Goal: Obtain resource: Obtain resource

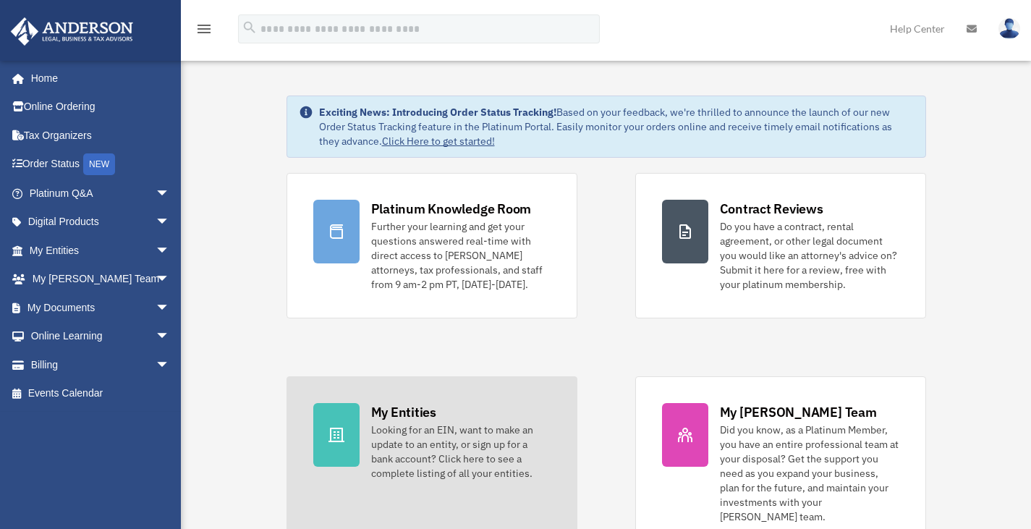
click at [397, 439] on div "Looking for an EIN, want to make an update to an entity, or sign up for a bank …" at bounding box center [460, 452] width 179 height 58
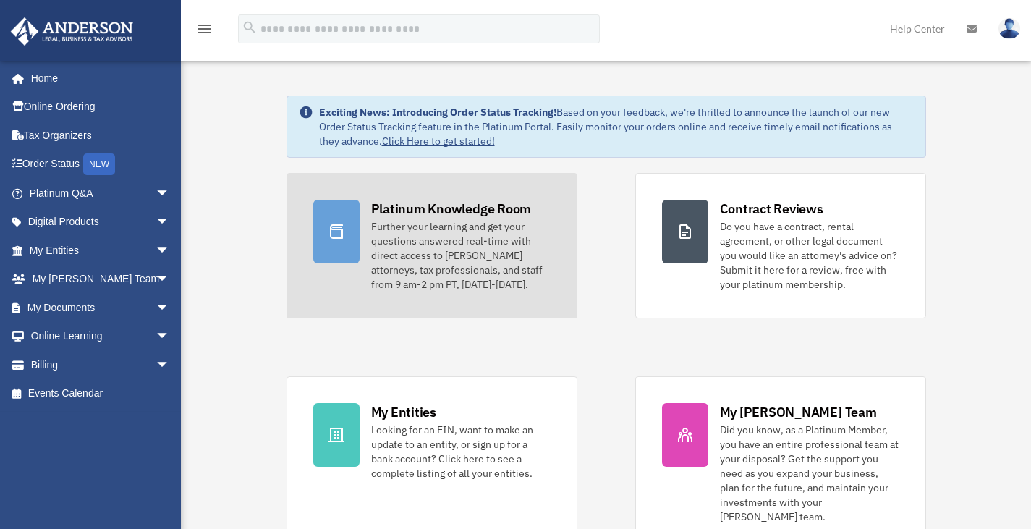
scroll to position [145, 0]
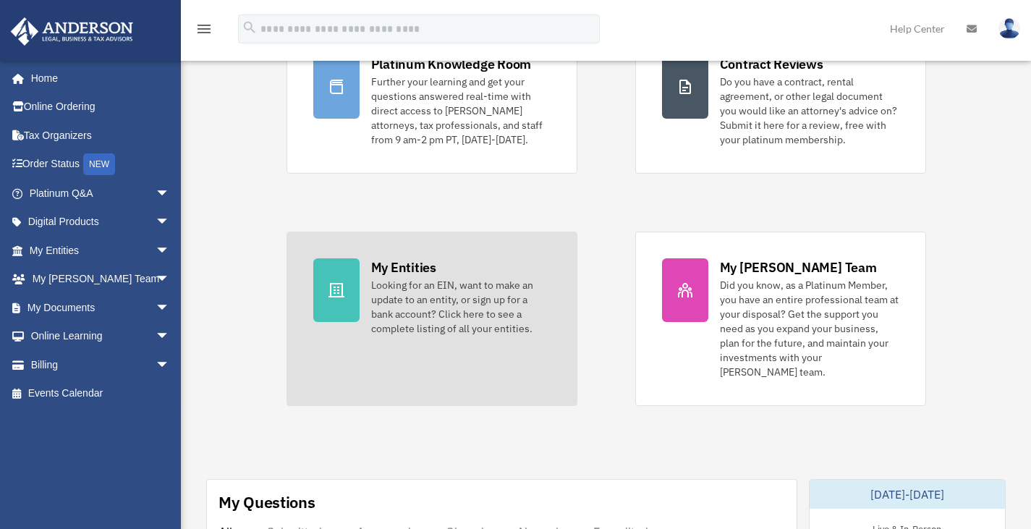
click at [355, 300] on div at bounding box center [336, 290] width 46 height 64
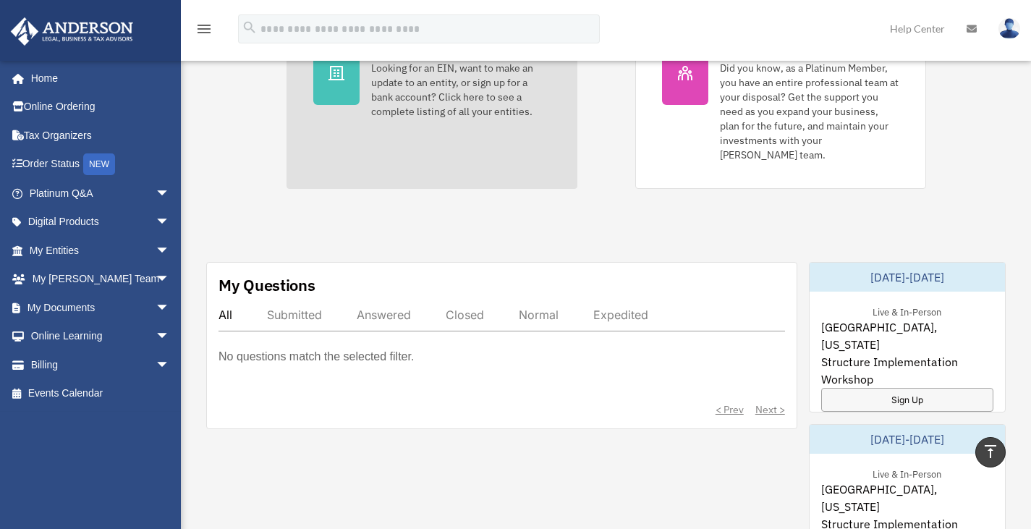
scroll to position [544, 0]
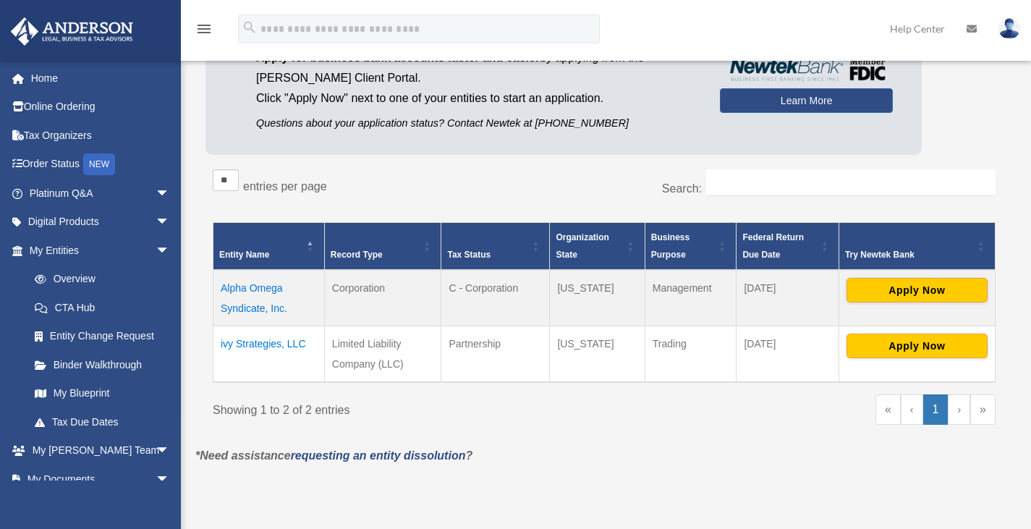
scroll to position [217, 0]
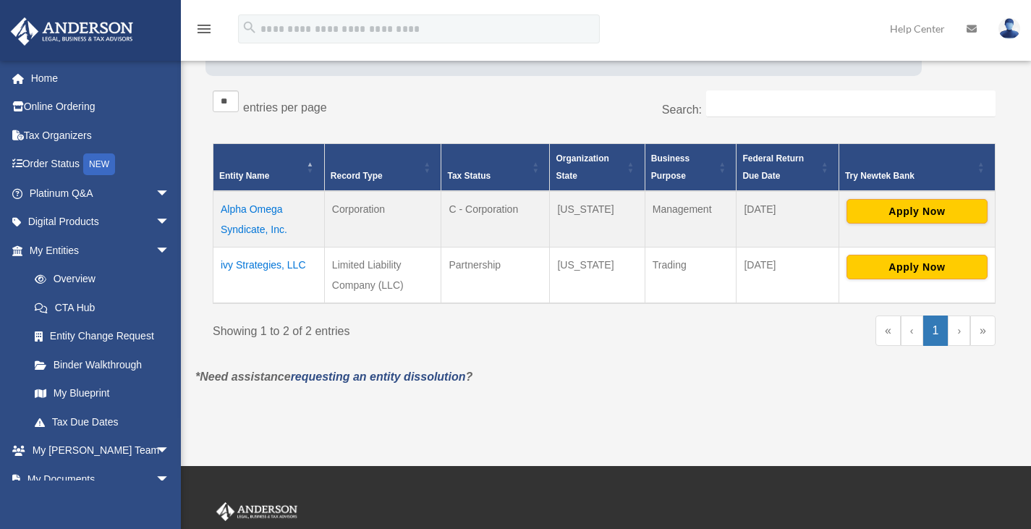
click at [293, 265] on td "ivy Strategies, LLC" at bounding box center [268, 276] width 111 height 56
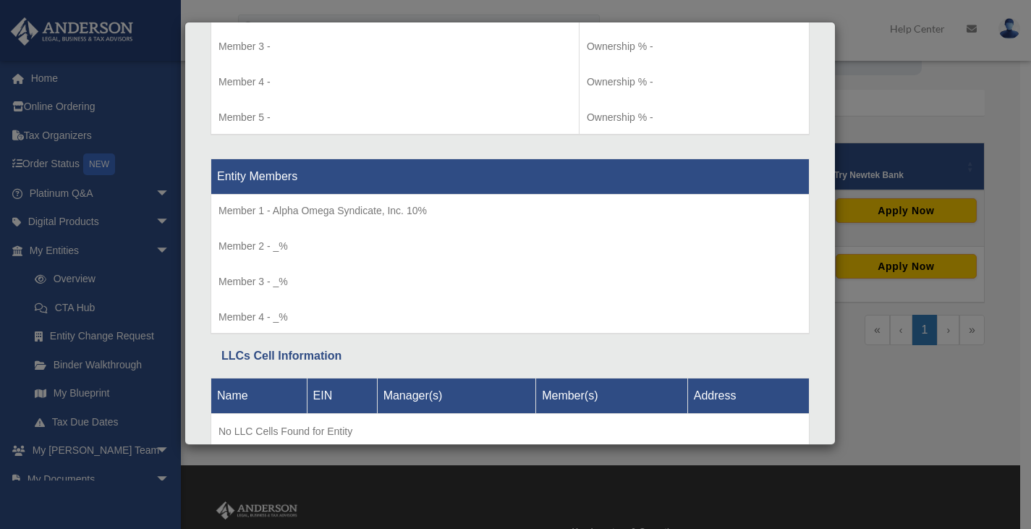
scroll to position [1685, 0]
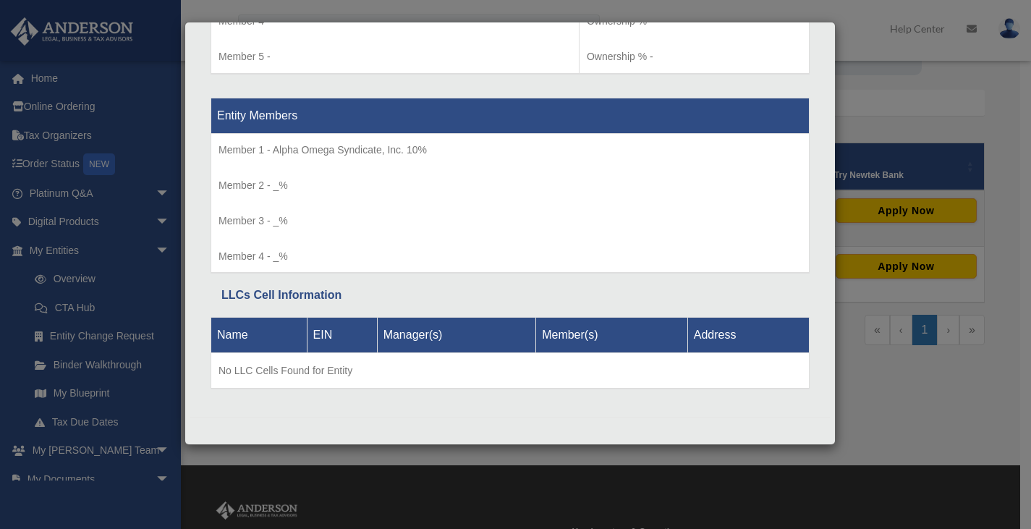
click at [963, 409] on div "Details × Articles Sent Organizational Date" at bounding box center [515, 264] width 1031 height 529
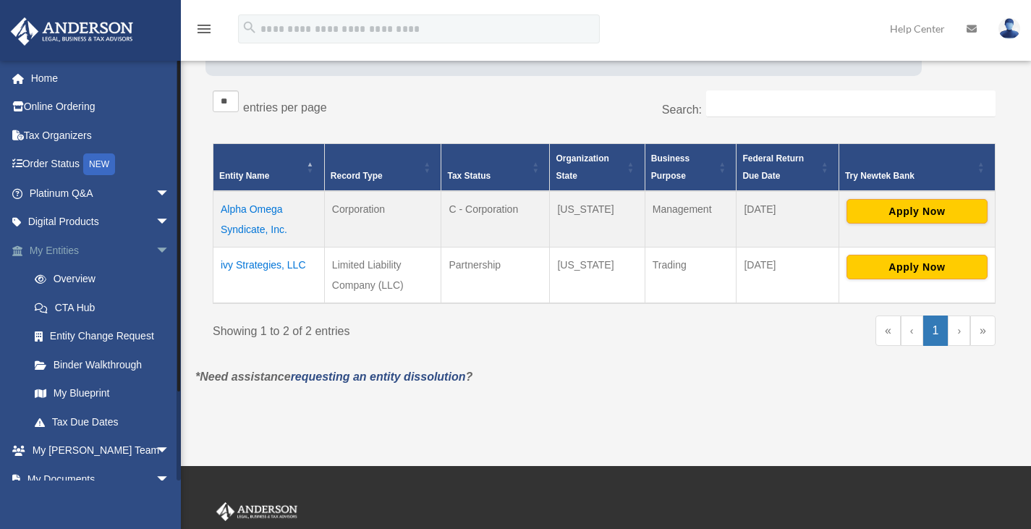
click at [156, 248] on span "arrow_drop_down" at bounding box center [170, 251] width 29 height 30
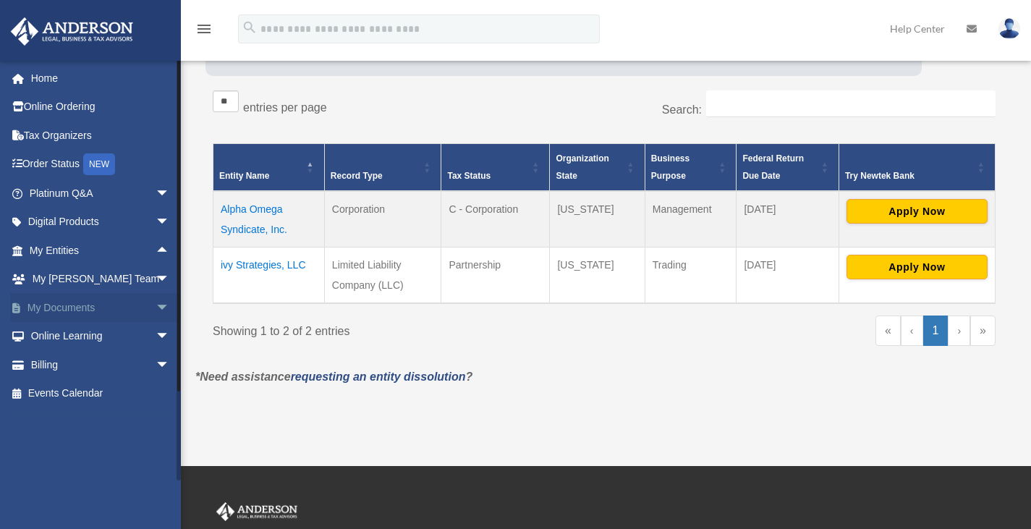
click at [156, 303] on span "arrow_drop_down" at bounding box center [170, 308] width 29 height 30
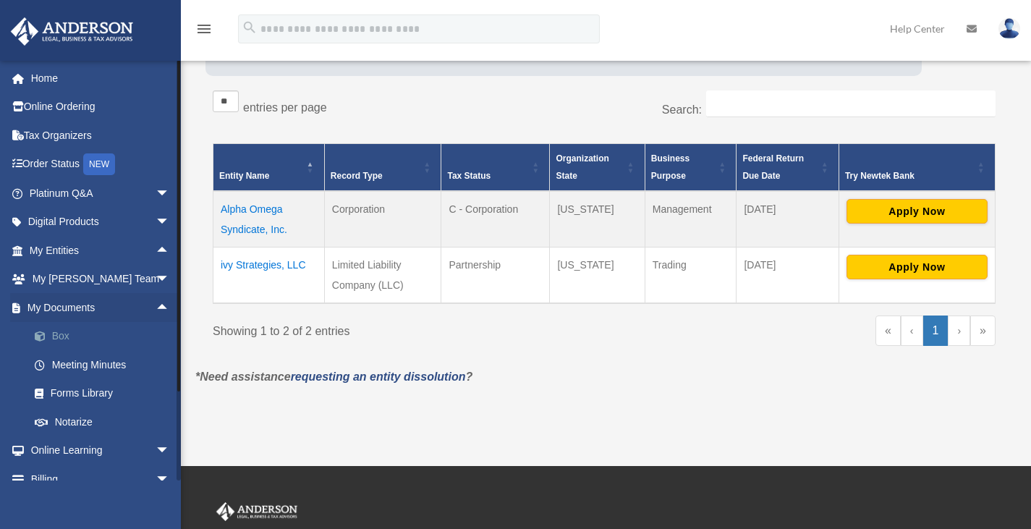
click at [69, 337] on link "Box" at bounding box center [106, 336] width 172 height 29
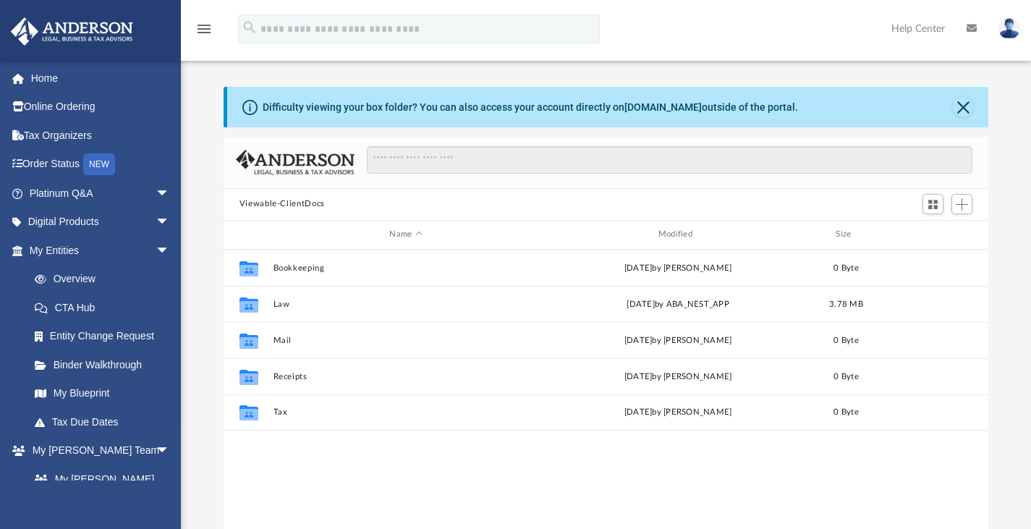
scroll to position [318, 754]
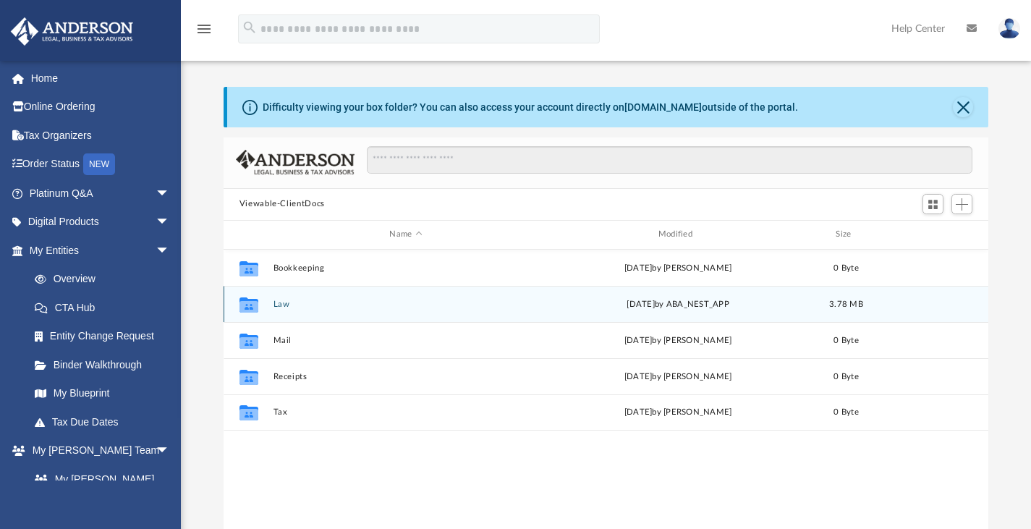
click at [279, 305] on button "Law" at bounding box center [406, 303] width 266 height 9
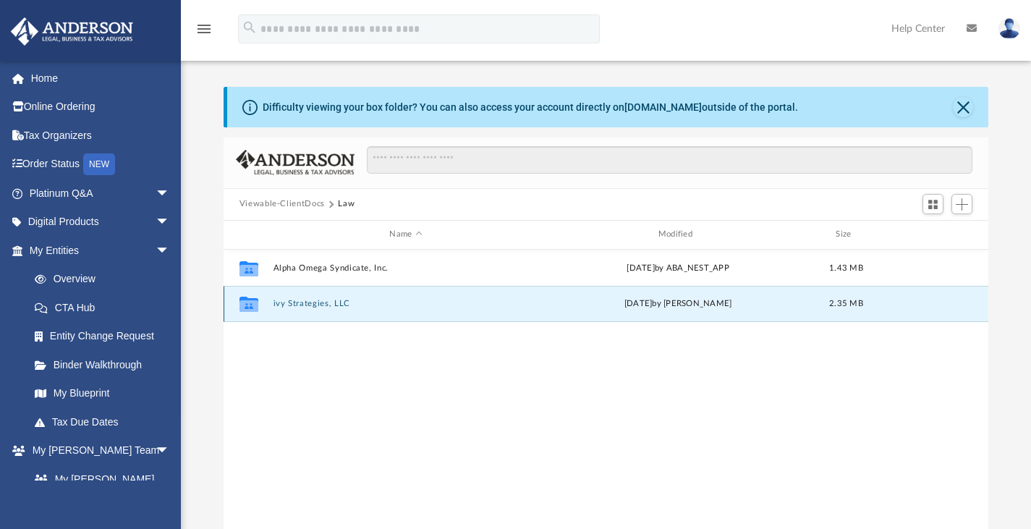
click at [307, 301] on button "ivy Strategies, LLC" at bounding box center [406, 303] width 266 height 9
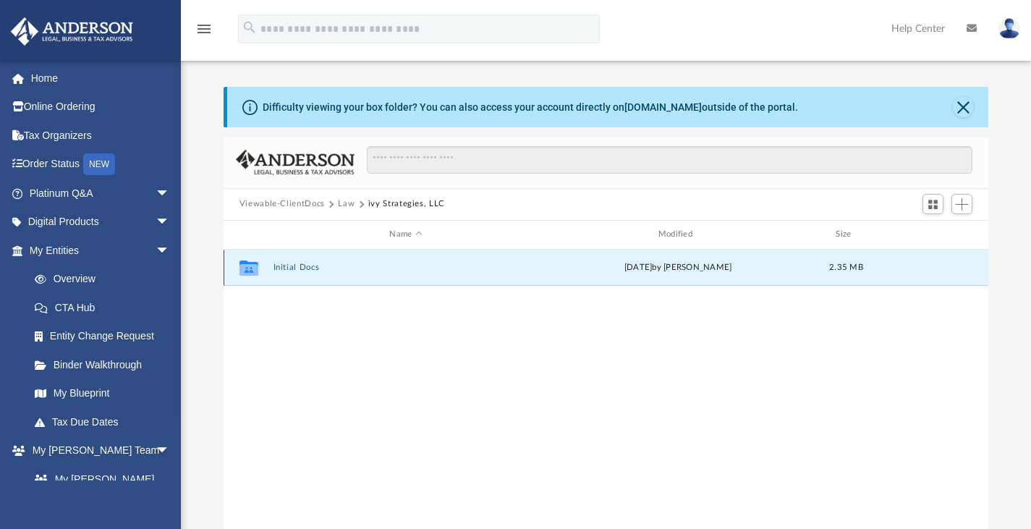
click at [292, 267] on button "Initial Docs" at bounding box center [406, 267] width 266 height 9
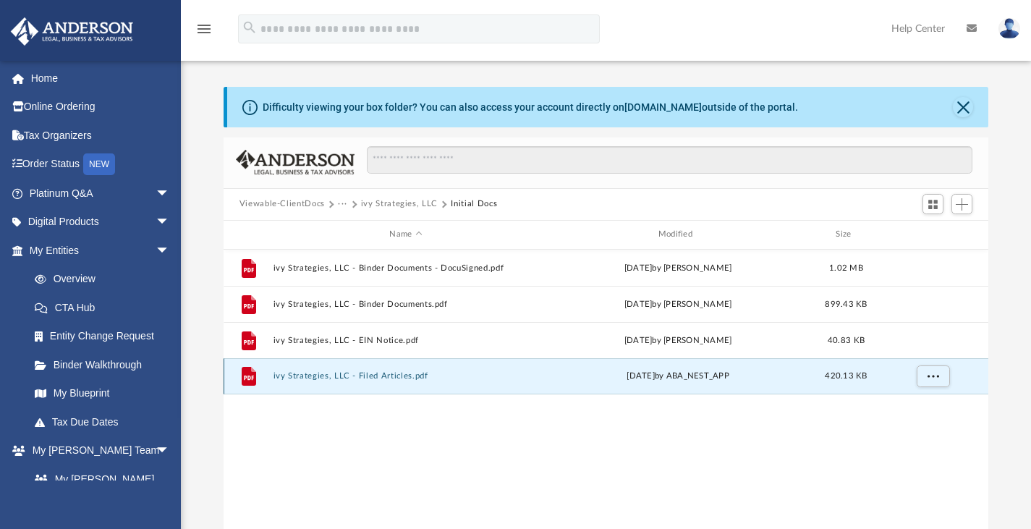
click at [378, 373] on button "ivy Strategies, LLC - Filed Articles.pdf" at bounding box center [406, 375] width 266 height 9
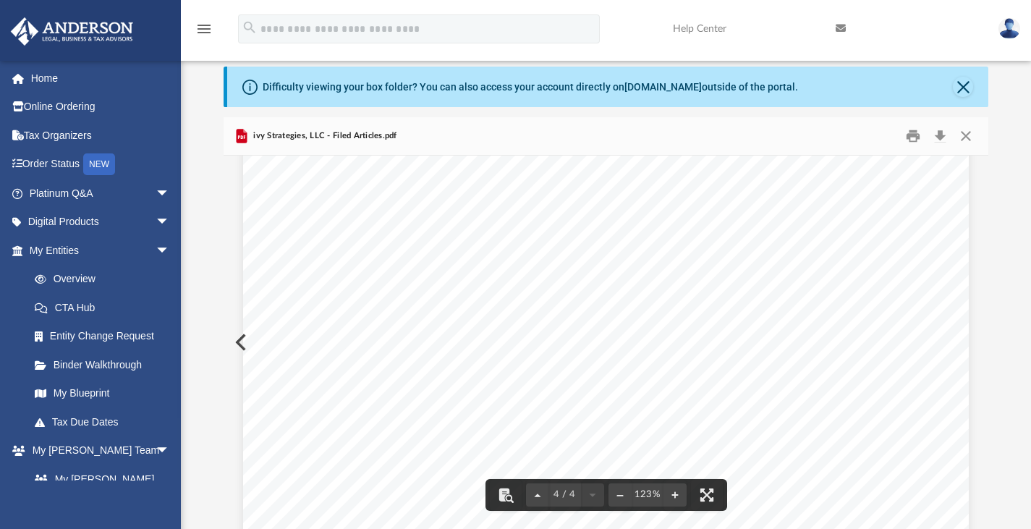
scroll to position [3471, 0]
click at [962, 81] on button "Close" at bounding box center [963, 87] width 20 height 20
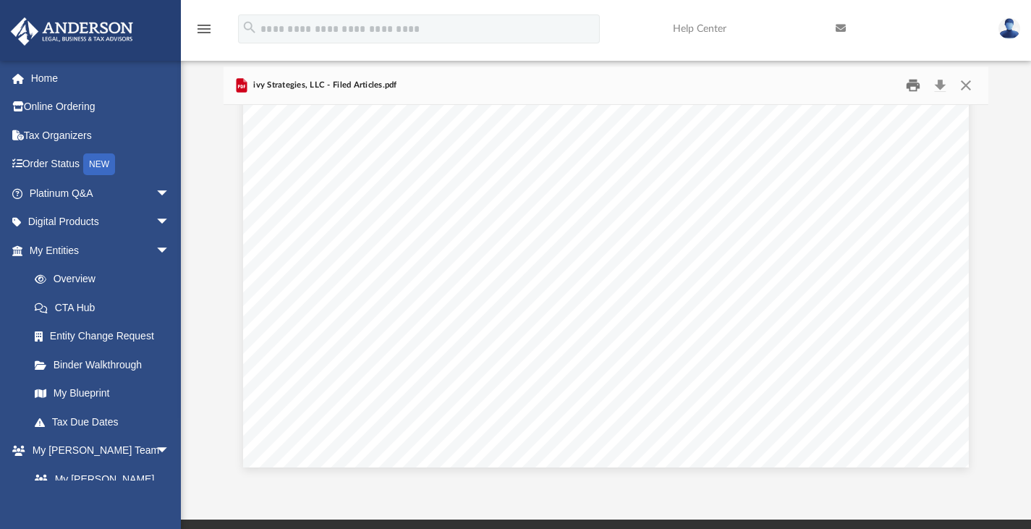
click at [913, 81] on button "Print" at bounding box center [913, 85] width 29 height 22
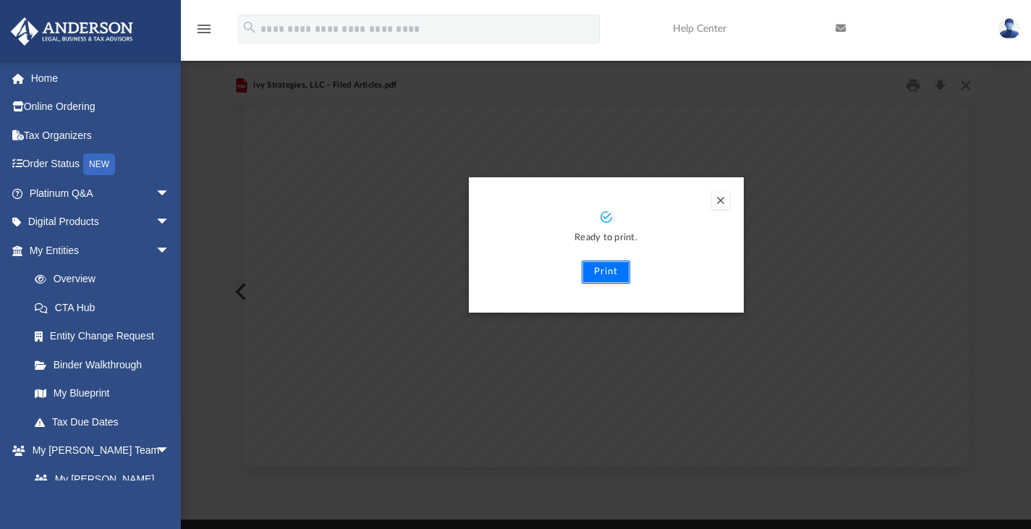
click at [605, 270] on button "Print" at bounding box center [606, 272] width 48 height 23
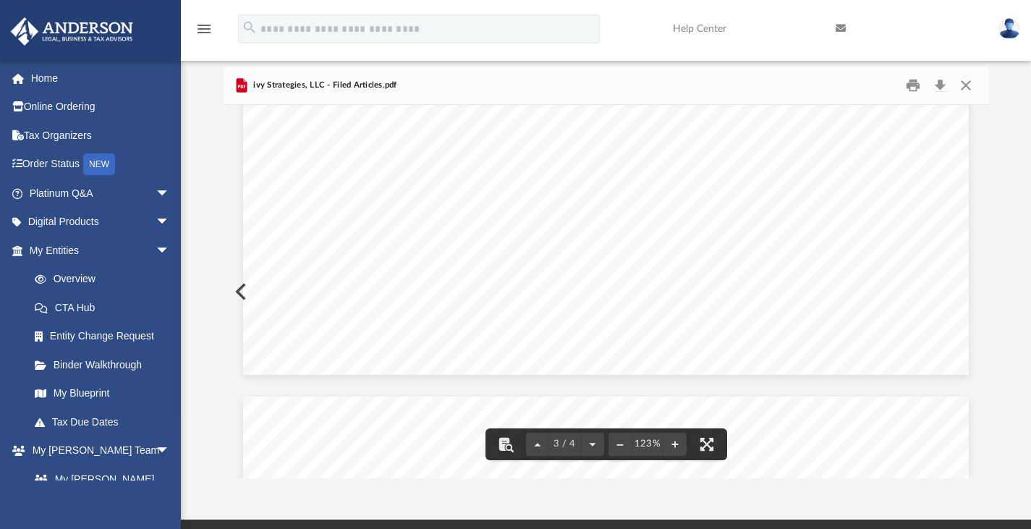
scroll to position [1951, 0]
click at [971, 85] on button "Close" at bounding box center [966, 85] width 26 height 22
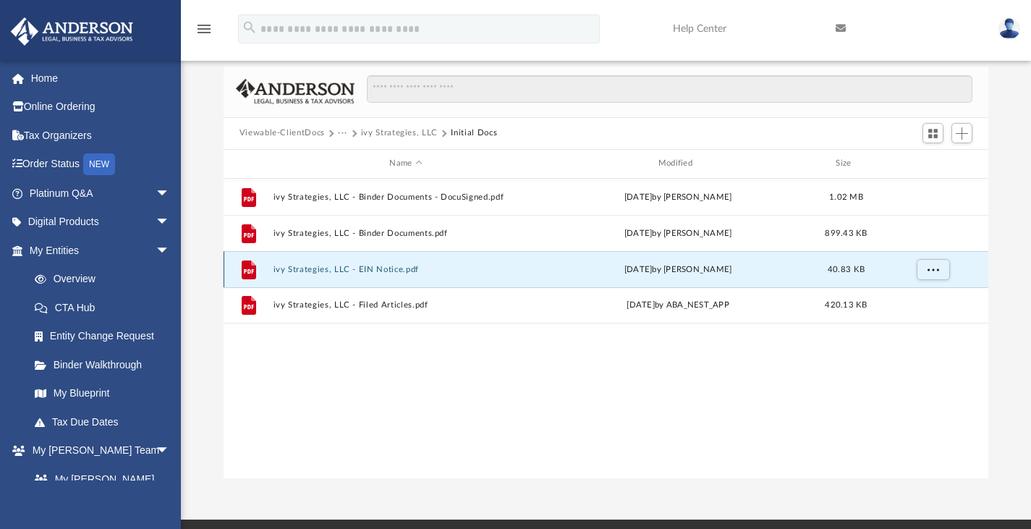
click at [360, 268] on button "ivy Strategies, LLC - EIN Notice.pdf" at bounding box center [406, 268] width 266 height 9
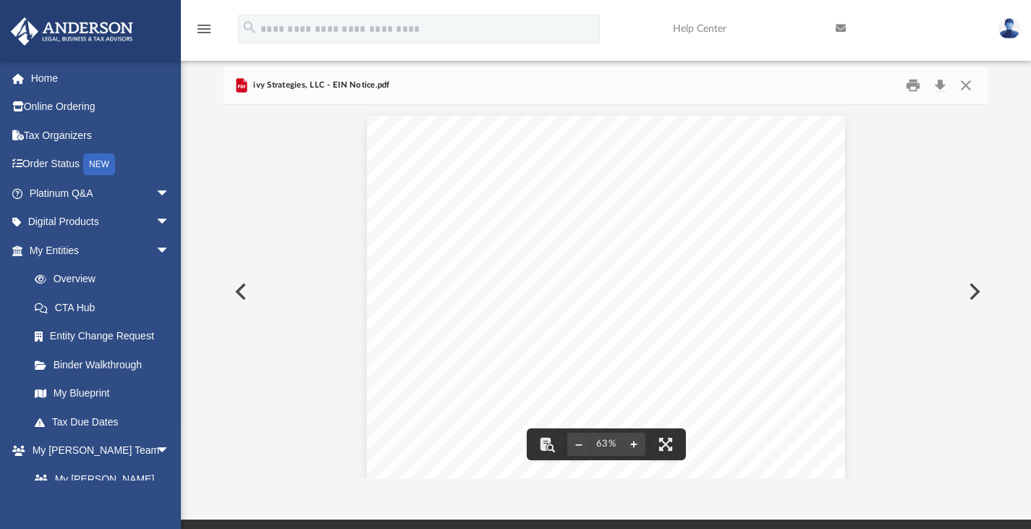
click at [638, 447] on button "File preview" at bounding box center [633, 444] width 23 height 32
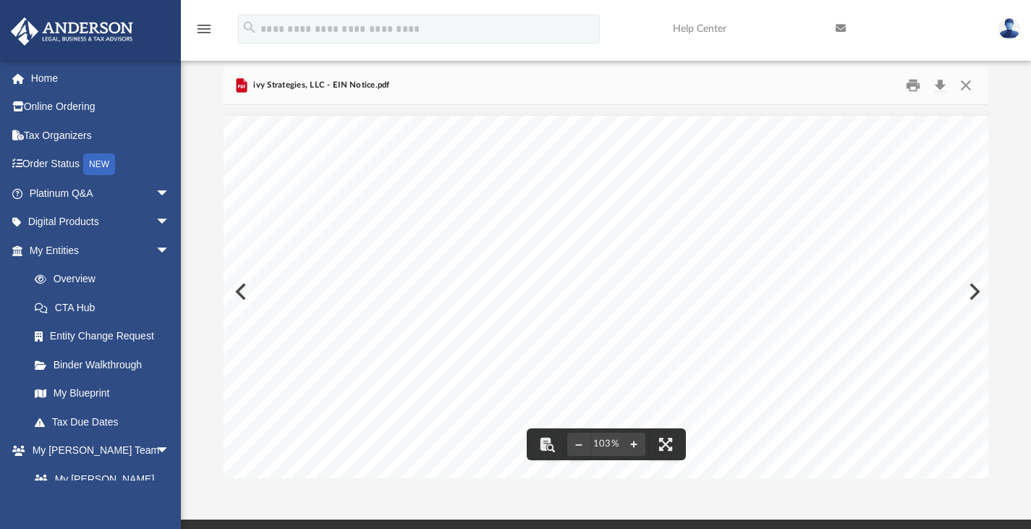
click at [638, 447] on button "File preview" at bounding box center [633, 444] width 23 height 32
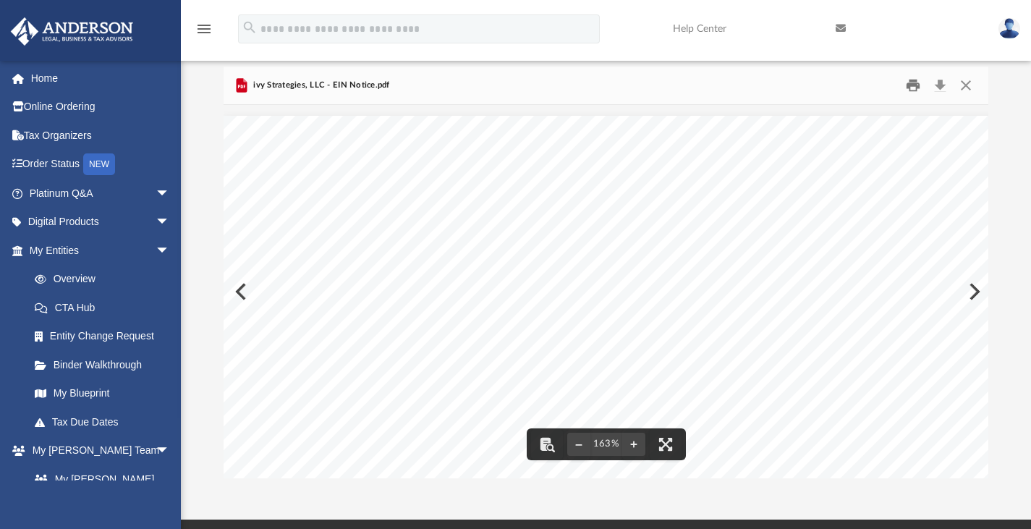
click at [915, 86] on button "Print" at bounding box center [913, 85] width 29 height 22
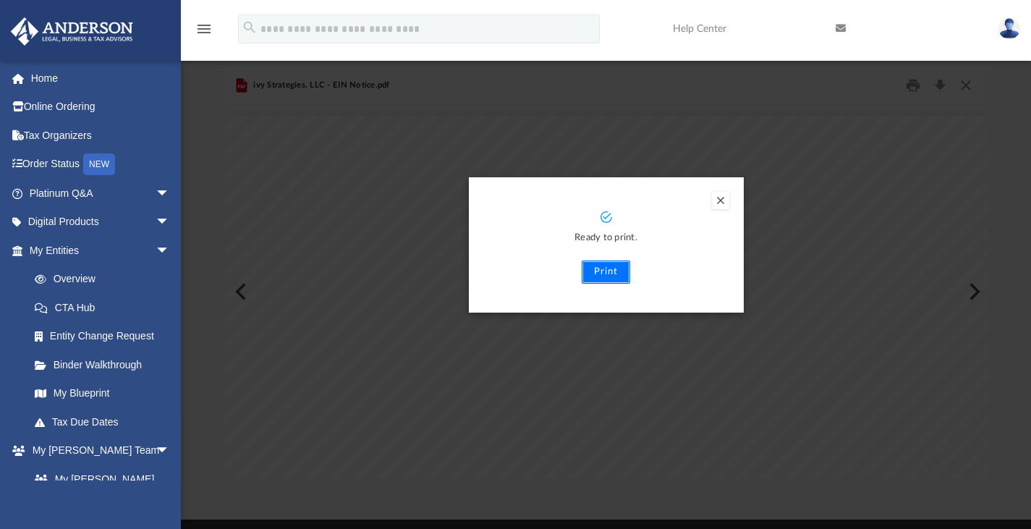
click at [608, 271] on button "Print" at bounding box center [606, 272] width 48 height 23
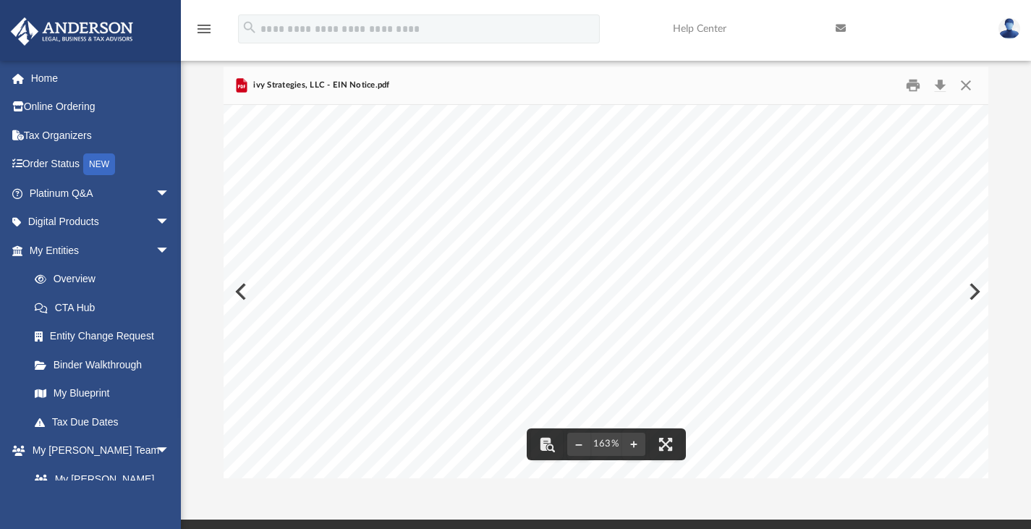
scroll to position [0, 0]
click at [973, 88] on button "Close" at bounding box center [966, 85] width 26 height 22
